Goal: Task Accomplishment & Management: Use online tool/utility

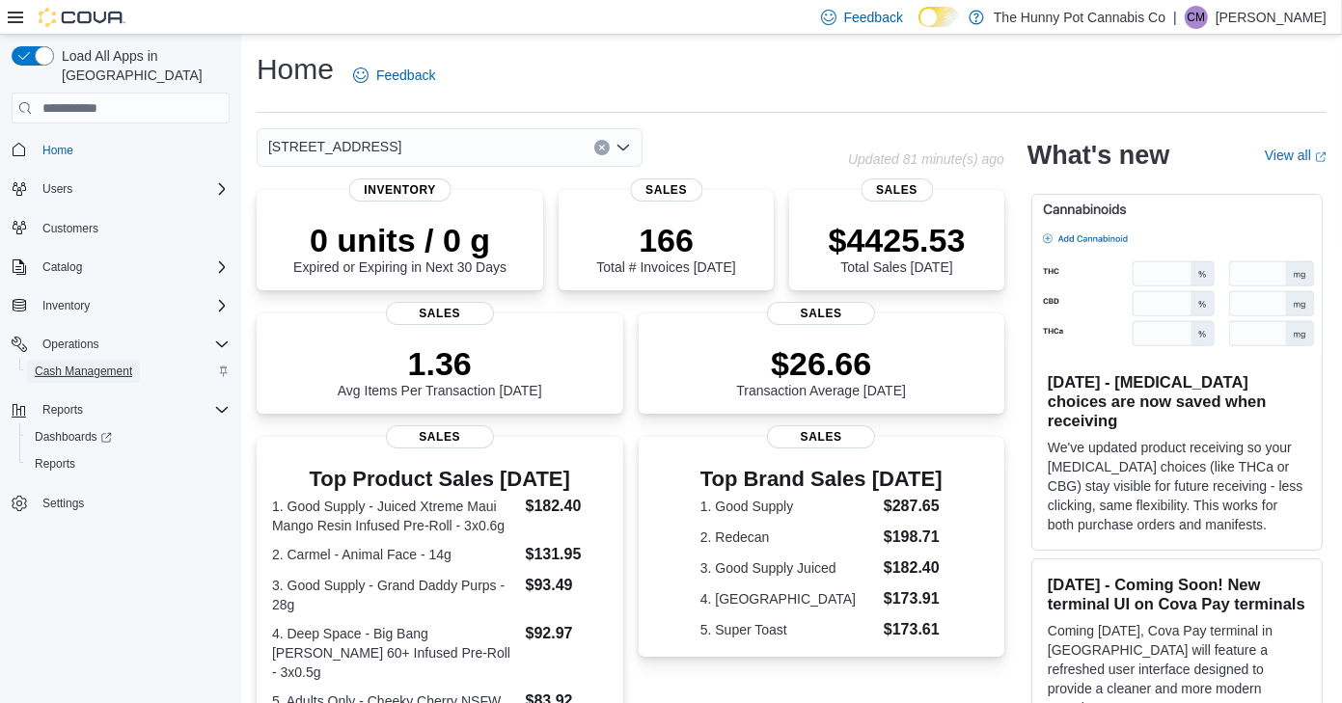
click at [66, 364] on span "Cash Management" at bounding box center [83, 371] width 97 height 15
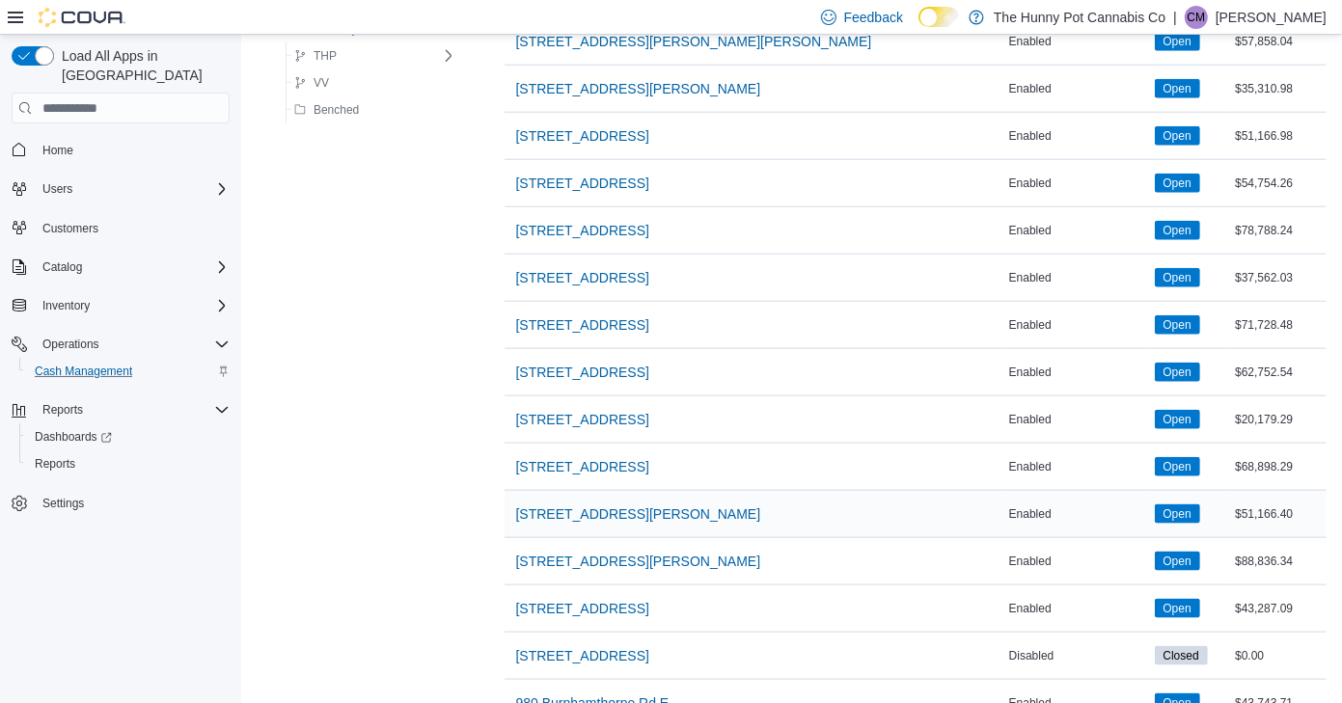
scroll to position [1512, 0]
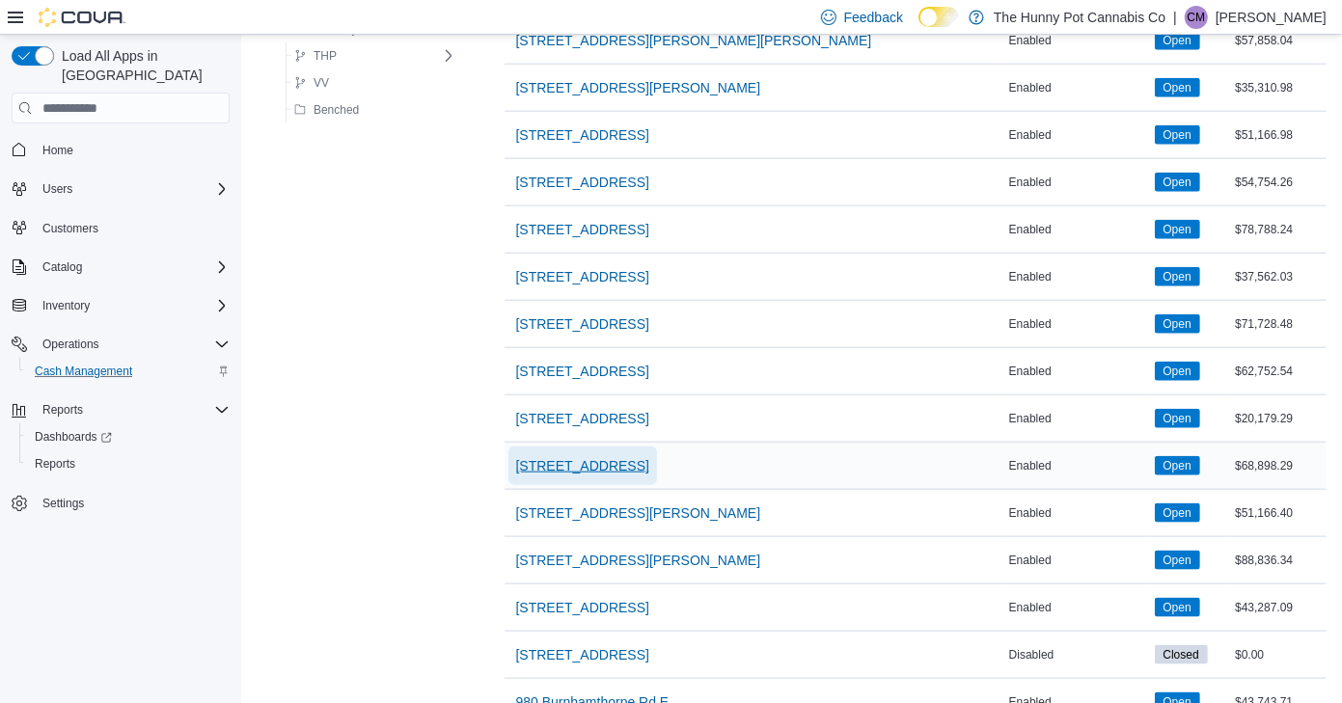
click at [564, 456] on span "[STREET_ADDRESS]" at bounding box center [582, 465] width 133 height 19
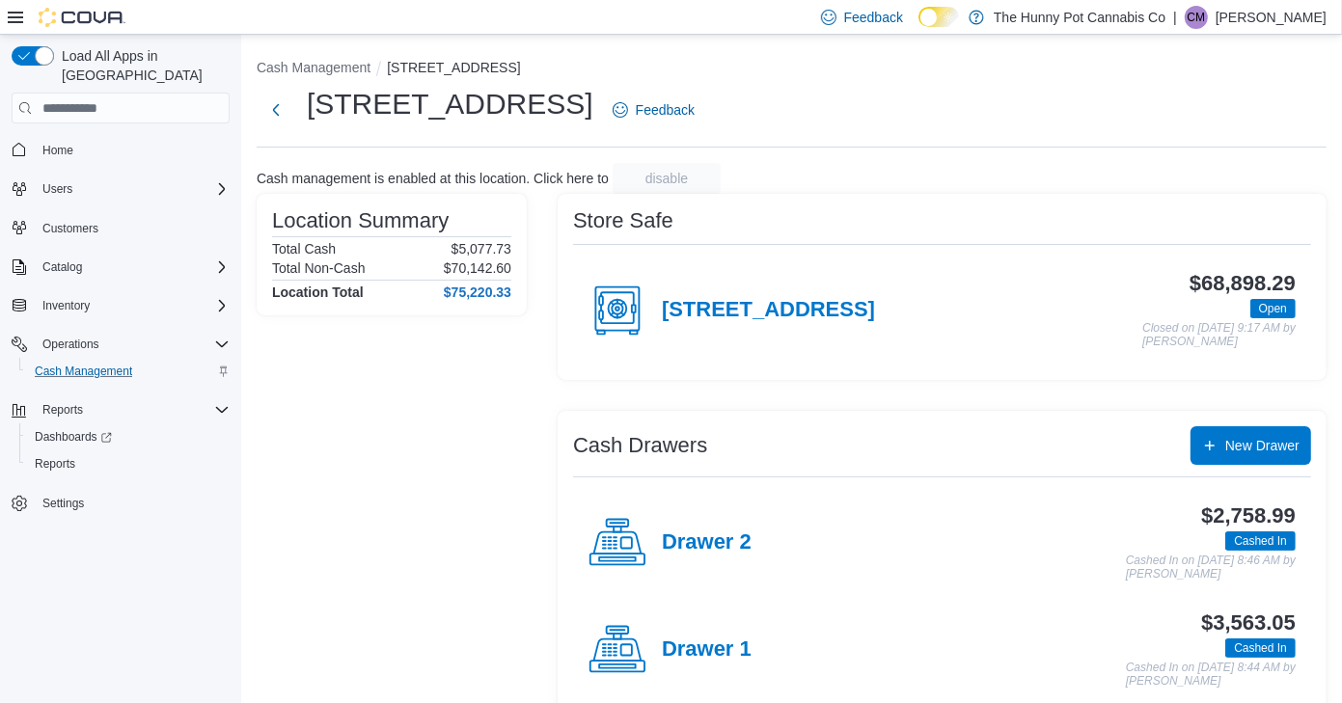
scroll to position [29, 0]
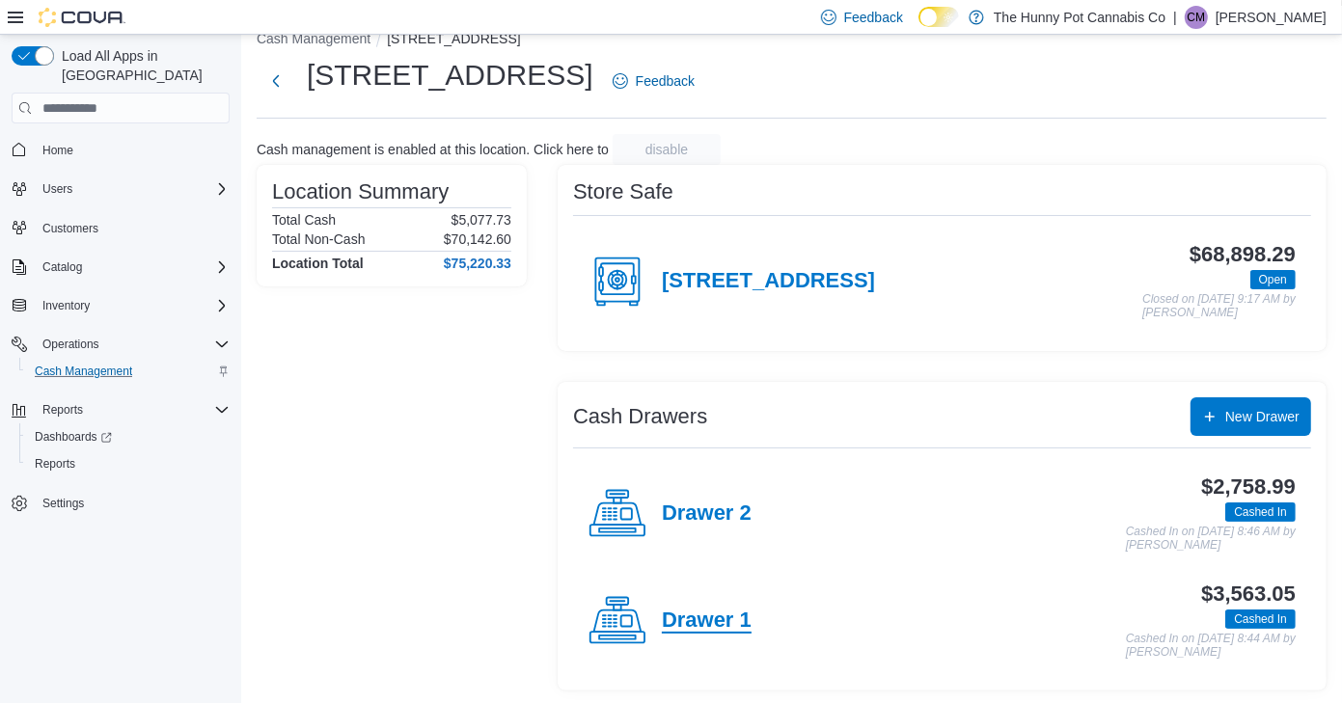
click at [700, 617] on h4 "Drawer 1" at bounding box center [707, 621] width 90 height 25
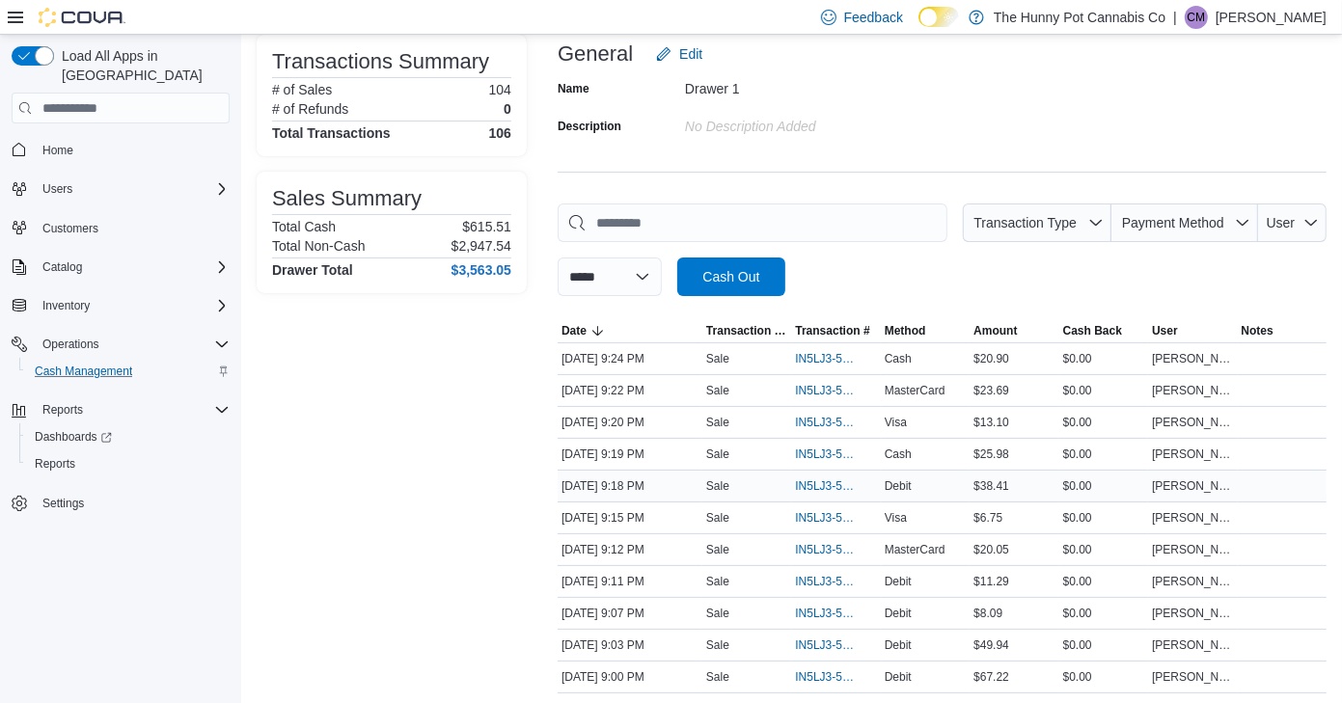
scroll to position [142, 0]
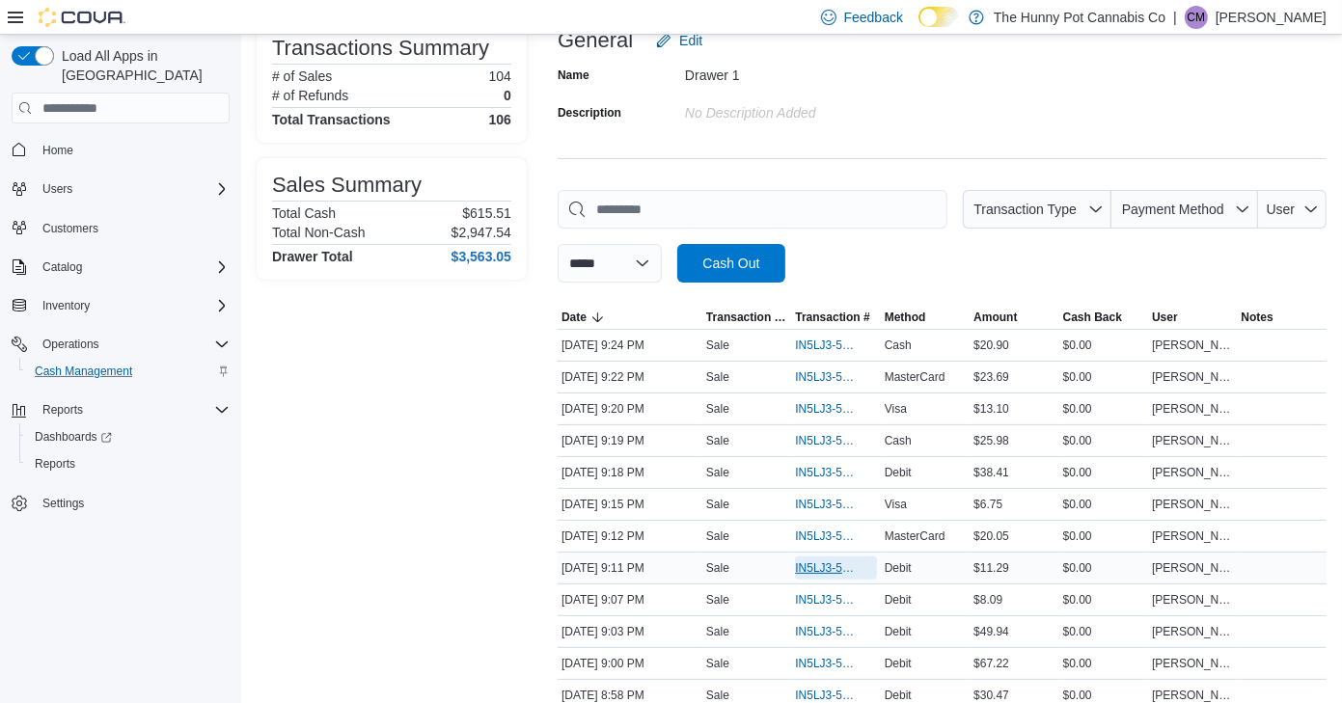
click at [817, 561] on span "IN5LJ3-5958065" at bounding box center [826, 568] width 62 height 15
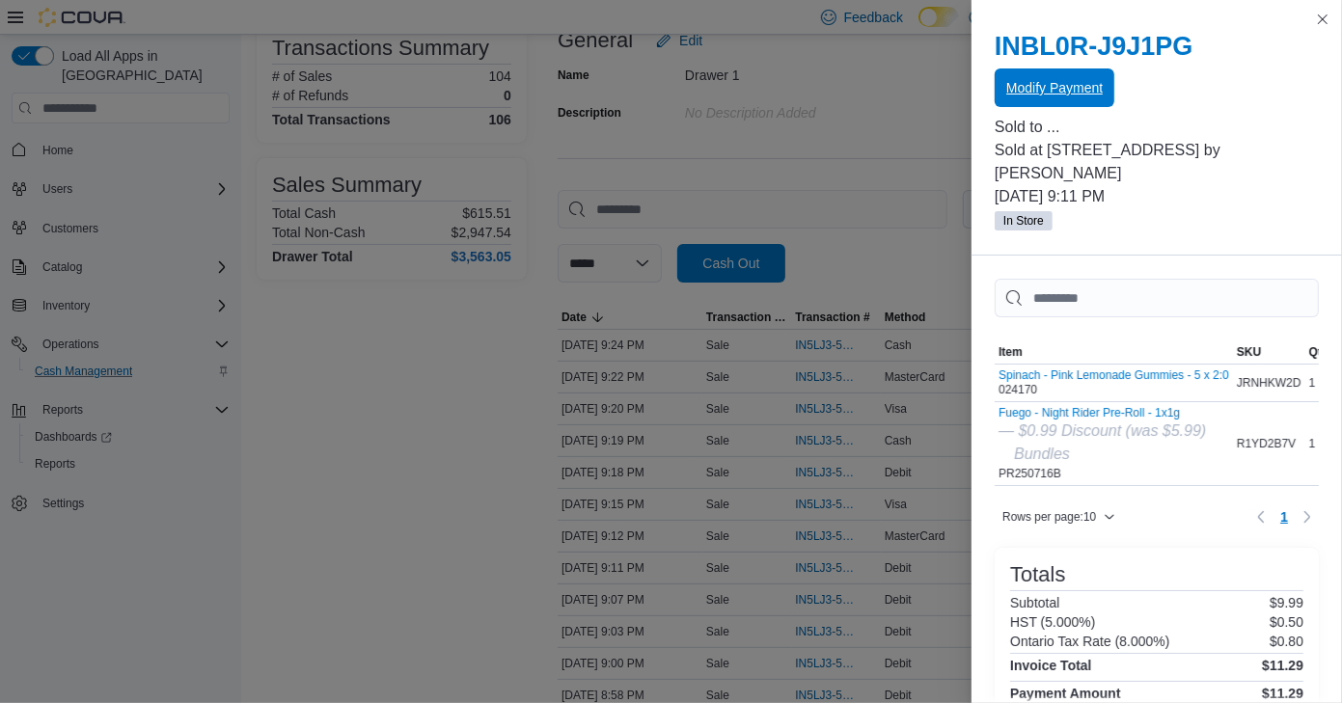
click at [1061, 87] on span "Modify Payment" at bounding box center [1054, 87] width 96 height 19
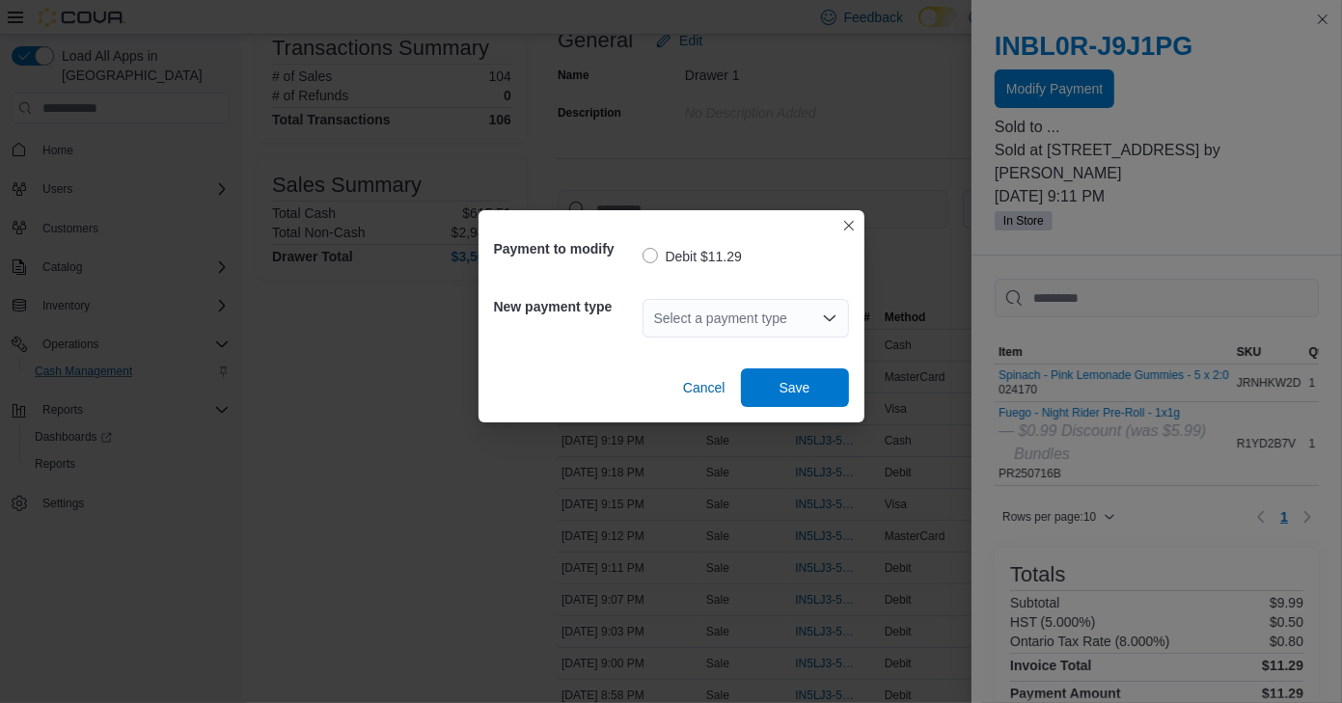
click at [709, 317] on div "Select a payment type" at bounding box center [746, 318] width 206 height 39
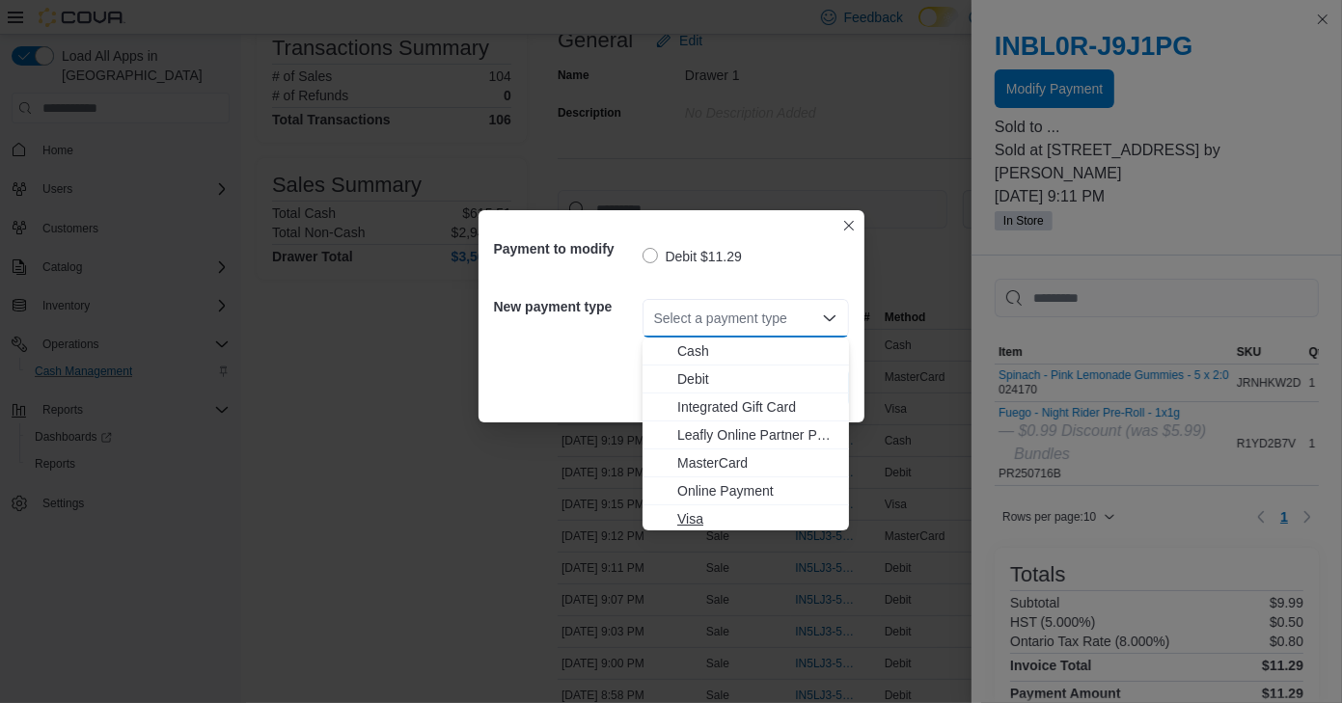
click at [686, 518] on span "Visa" at bounding box center [757, 518] width 160 height 19
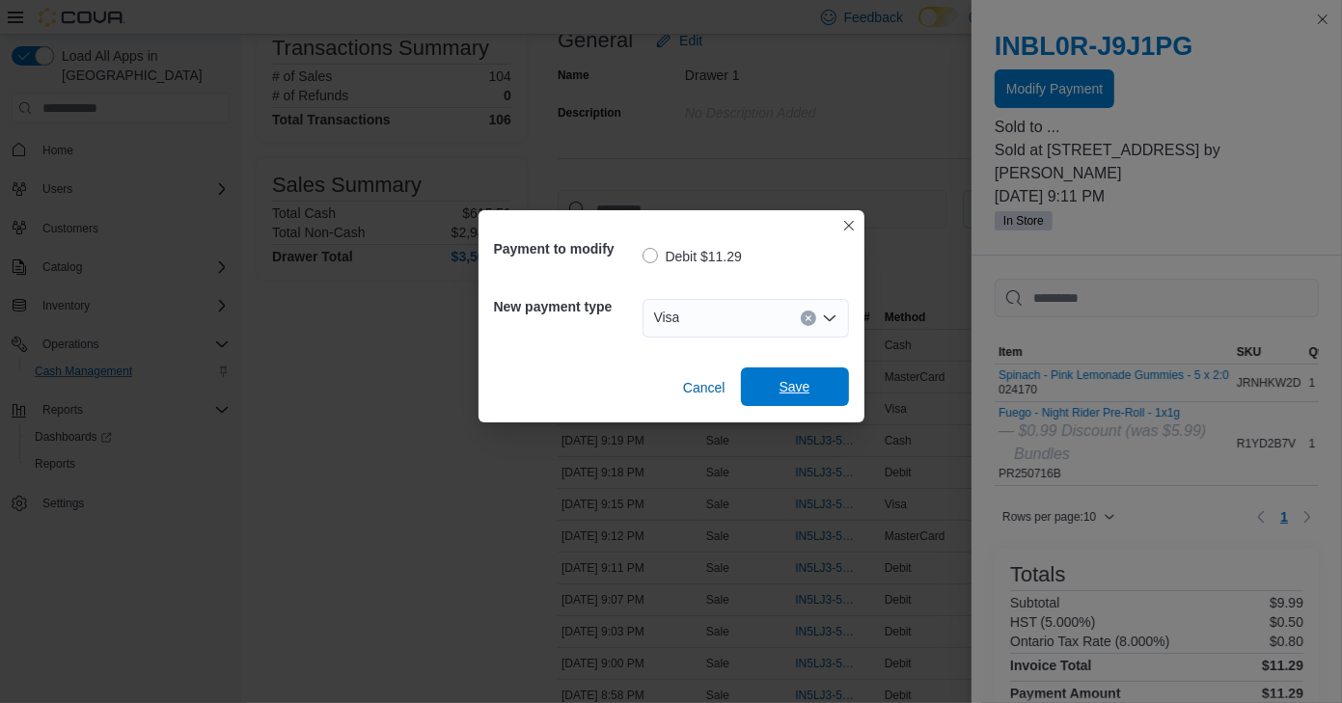
click at [815, 383] on span "Save" at bounding box center [795, 387] width 85 height 39
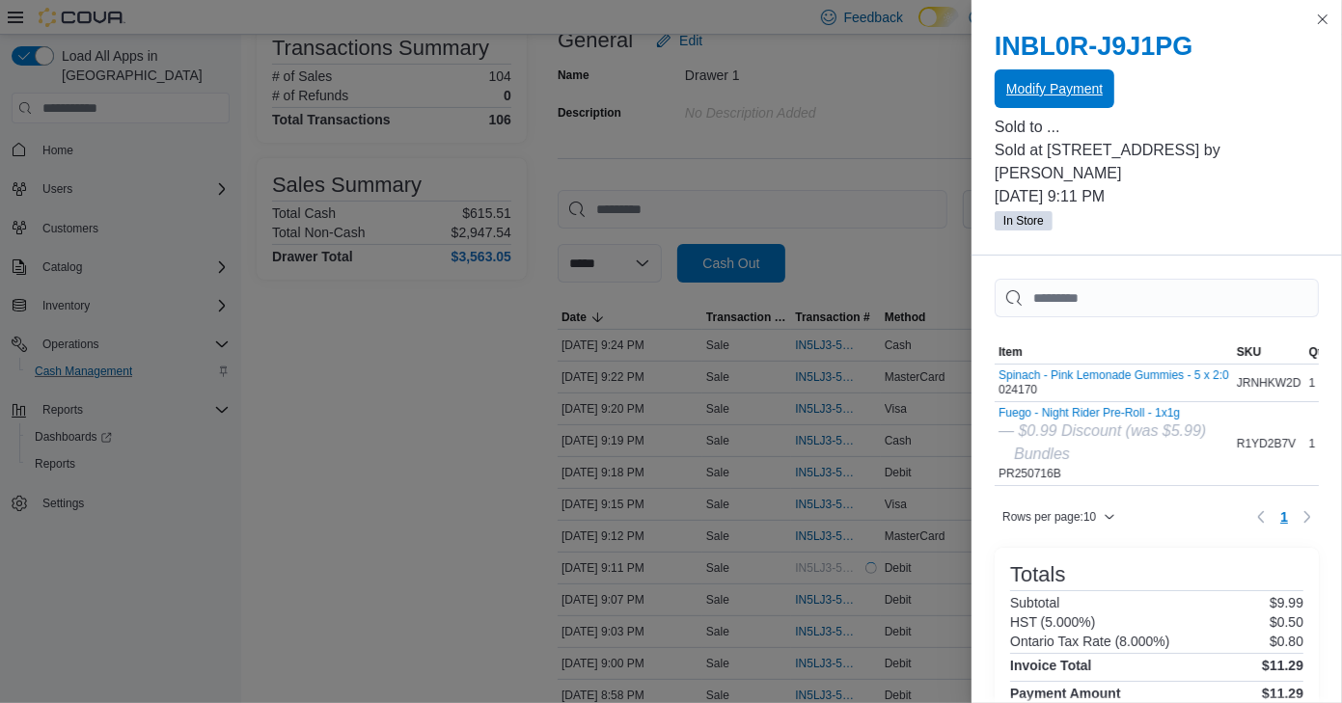
scroll to position [0, 0]
